Goal: Find specific page/section: Find specific page/section

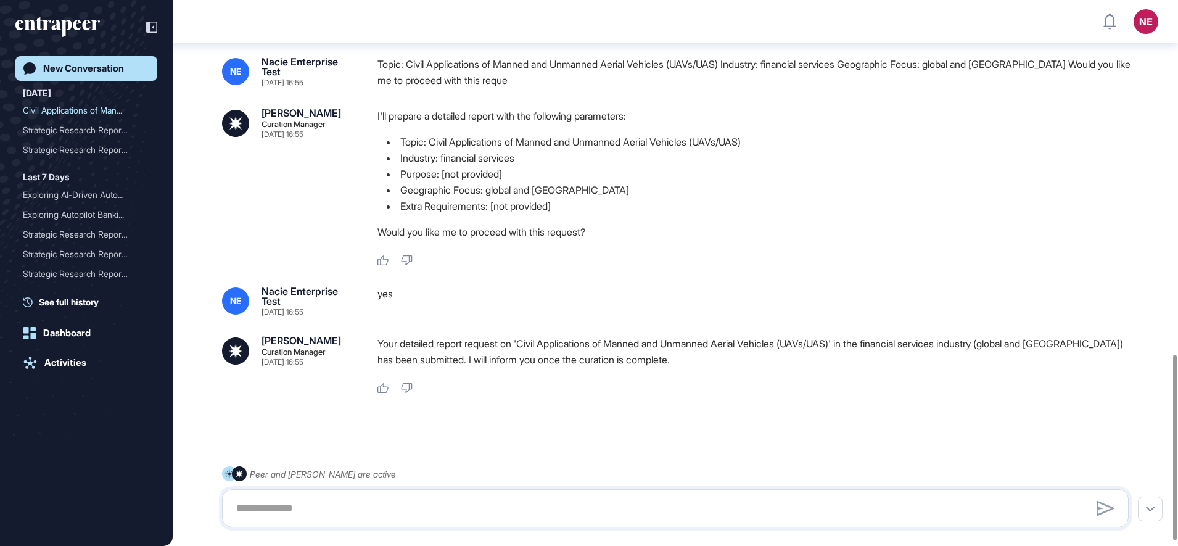
click at [53, 363] on div "Activities" at bounding box center [65, 362] width 42 height 11
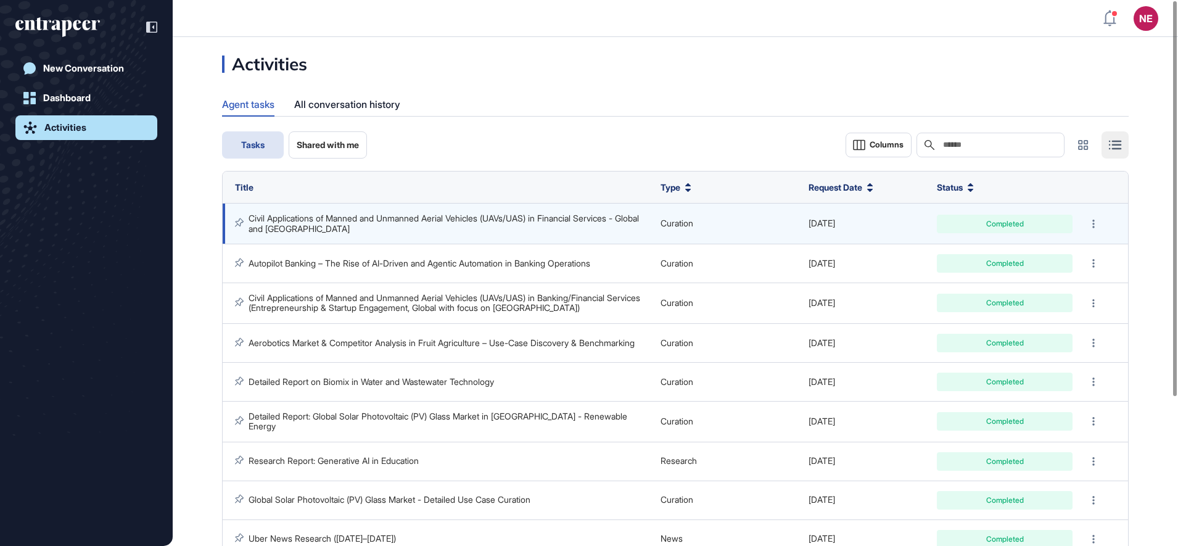
click at [499, 218] on link "Civil Applications of Manned and Unmanned Aerial Vehicles (UAVs/UAS) in Financi…" at bounding box center [445, 223] width 393 height 20
